Goal: Task Accomplishment & Management: Manage account settings

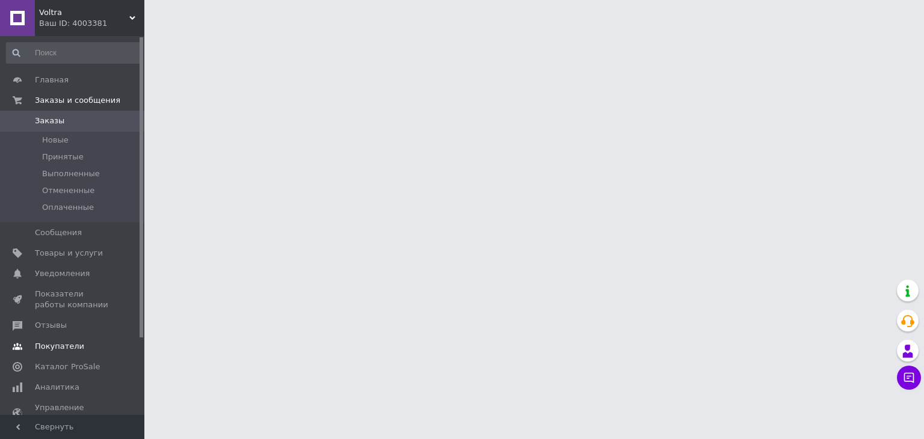
click at [55, 325] on span "Отзывы" at bounding box center [51, 325] width 32 height 11
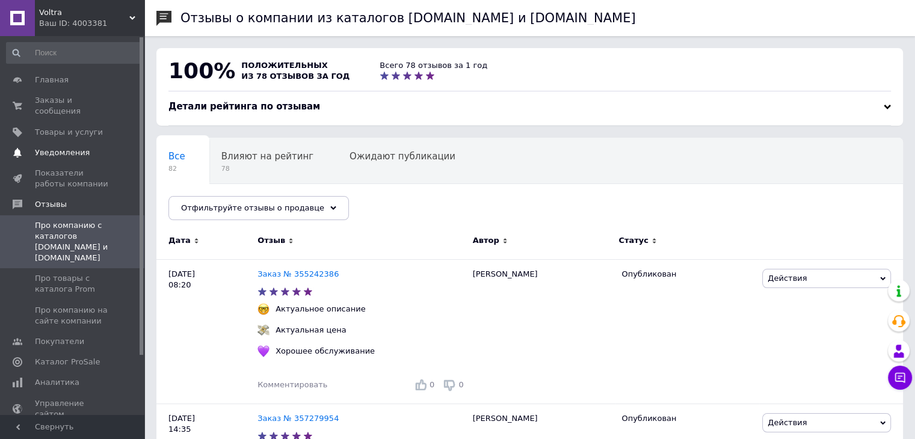
click at [59, 147] on span "Уведомления" at bounding box center [62, 152] width 55 height 11
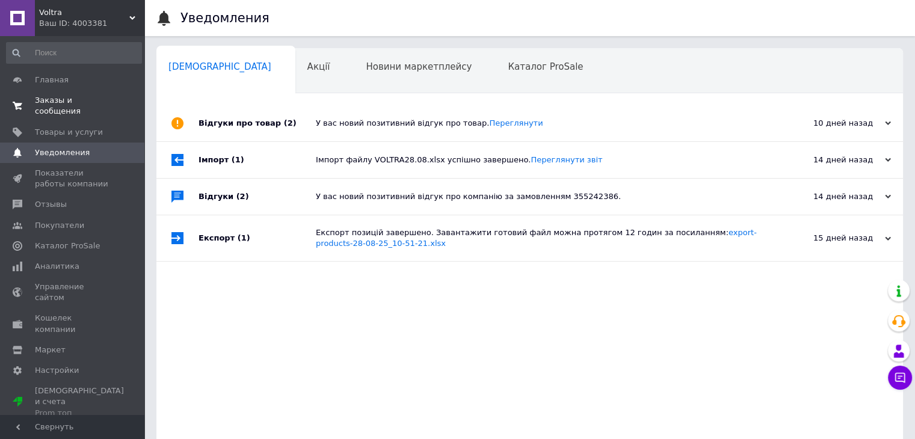
click at [82, 100] on span "Заказы и сообщения" at bounding box center [73, 106] width 76 height 22
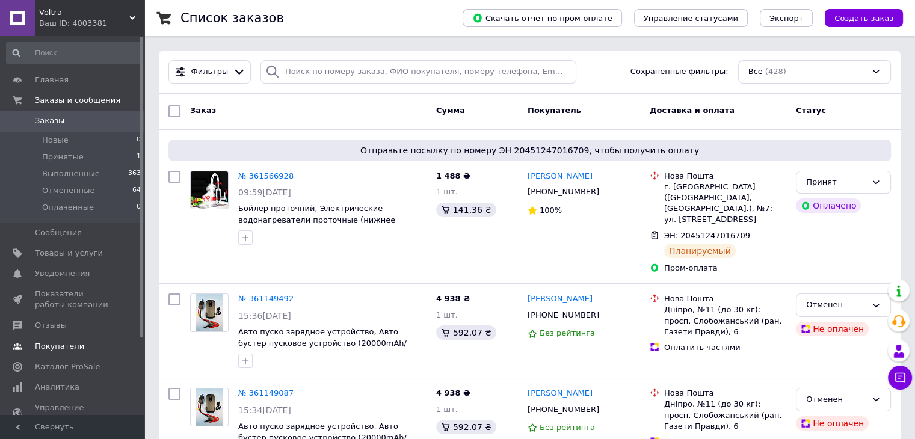
click at [60, 324] on span "Отзывы" at bounding box center [51, 325] width 32 height 11
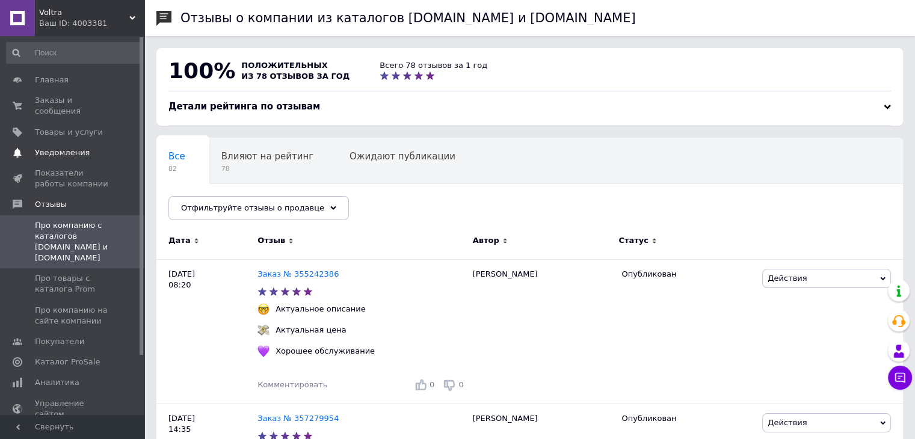
click at [64, 147] on span "Уведомления" at bounding box center [62, 152] width 55 height 11
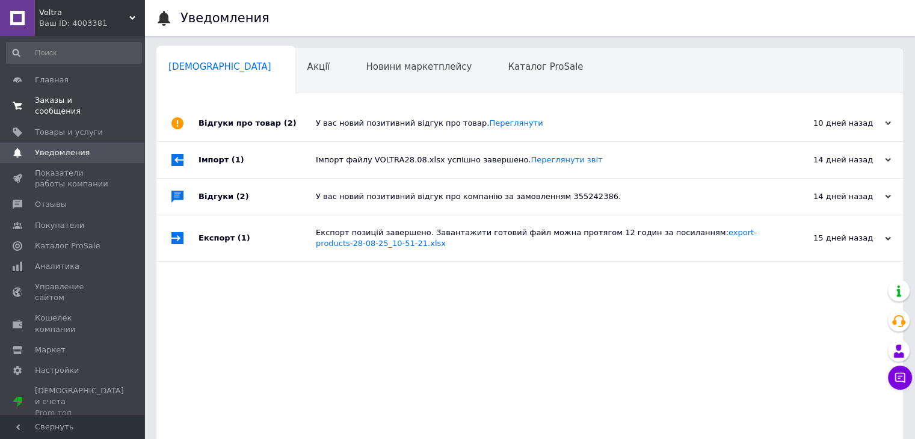
click at [81, 104] on span "Заказы и сообщения" at bounding box center [73, 106] width 76 height 22
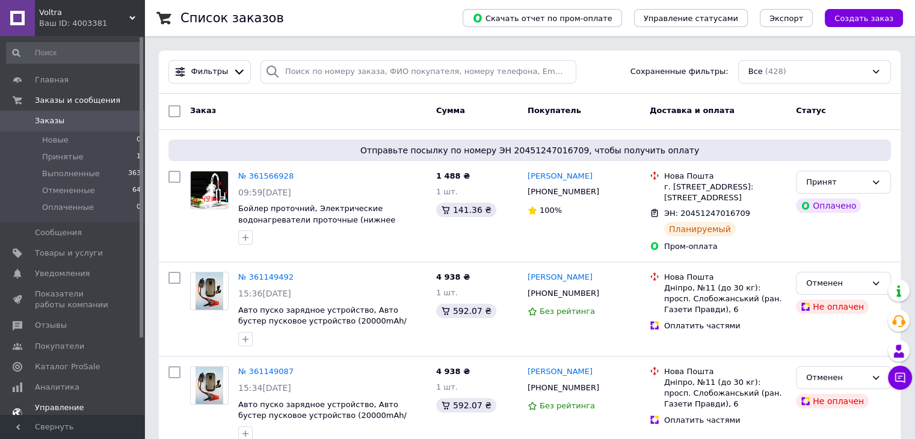
click at [66, 275] on span "Уведомления" at bounding box center [62, 273] width 55 height 11
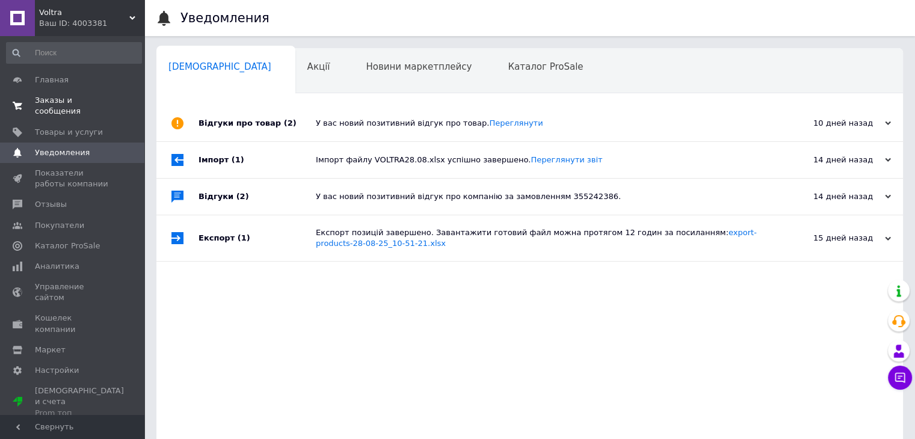
click at [93, 103] on span "Заказы и сообщения" at bounding box center [73, 106] width 76 height 22
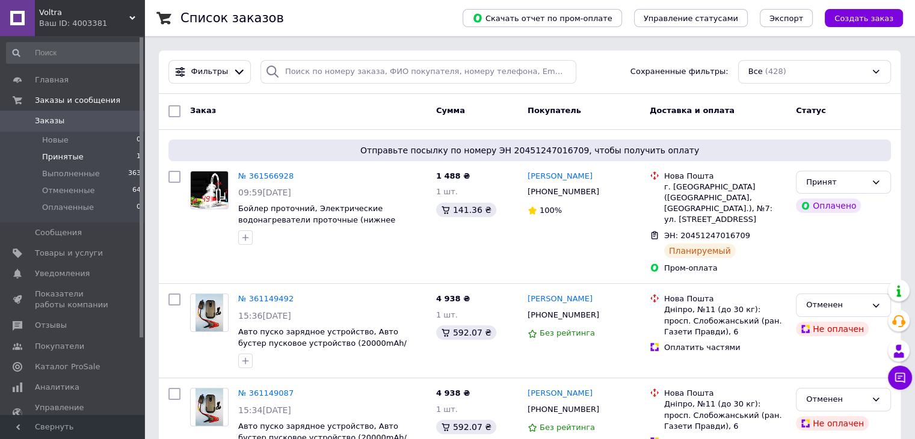
click at [60, 155] on span "Принятые" at bounding box center [63, 157] width 42 height 11
